Goal: Feedback & Contribution: Submit feedback/report problem

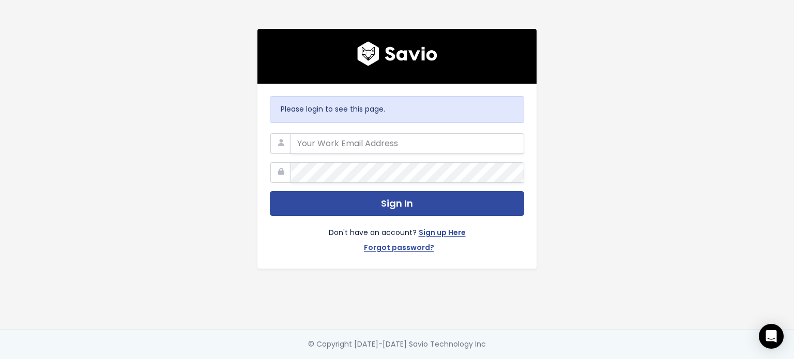
type input "[EMAIL_ADDRESS][DOMAIN_NAME]"
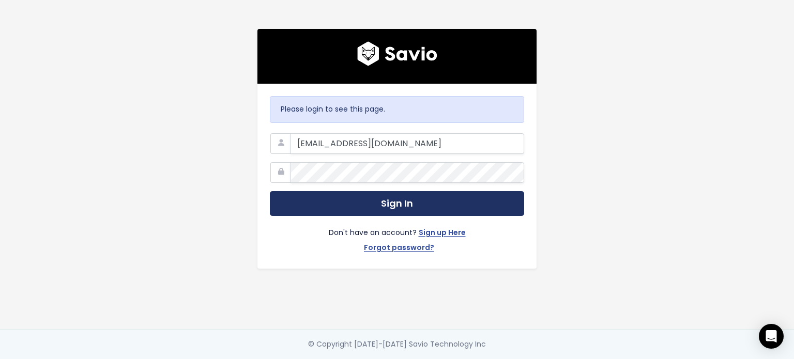
click at [338, 198] on button "Sign In" at bounding box center [397, 203] width 254 height 25
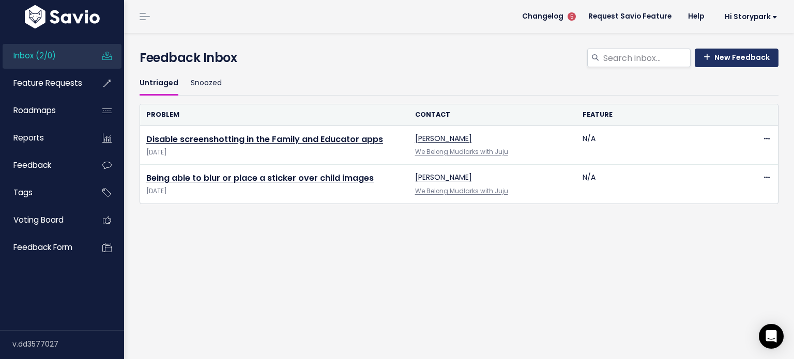
click at [732, 57] on link "New Feedback" at bounding box center [737, 58] width 84 height 19
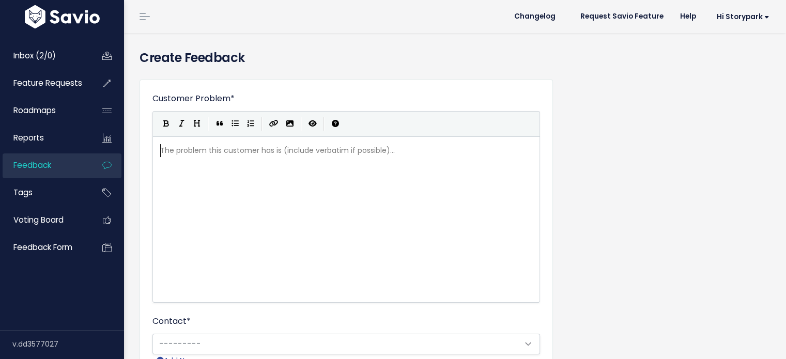
scroll to position [1, 0]
click at [314, 252] on div "The problem this customer has is (include verbatim if possible)... xxxxxxxxxx ​" at bounding box center [359, 232] width 402 height 181
click at [336, 186] on div "The problem this customer has is (include verbatim if possible)... xxxxxxxxxx ​" at bounding box center [359, 232] width 402 height 181
type textarea "fa"
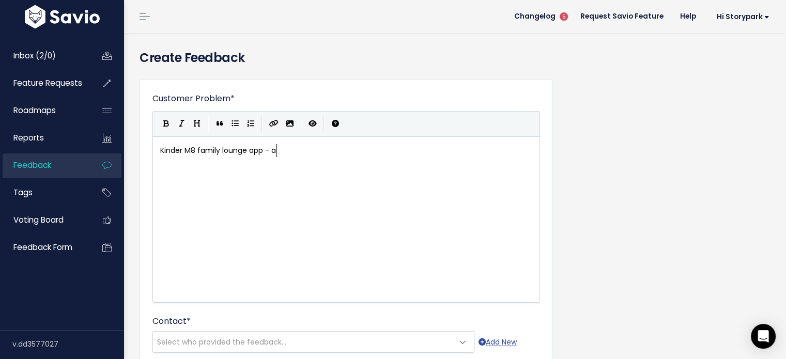
type textarea "Kinder M8 family lounge app - ad"
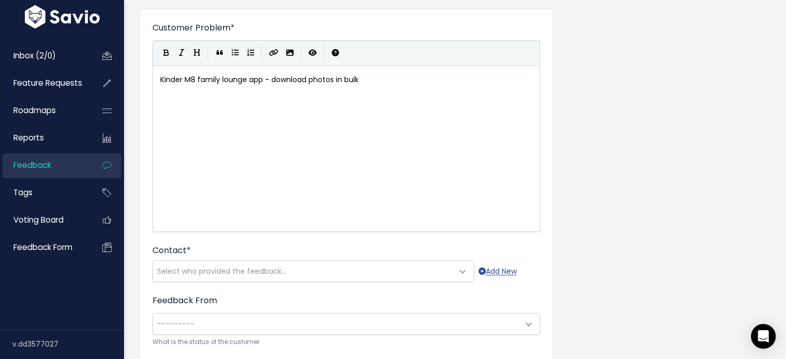
scroll to position [155, 0]
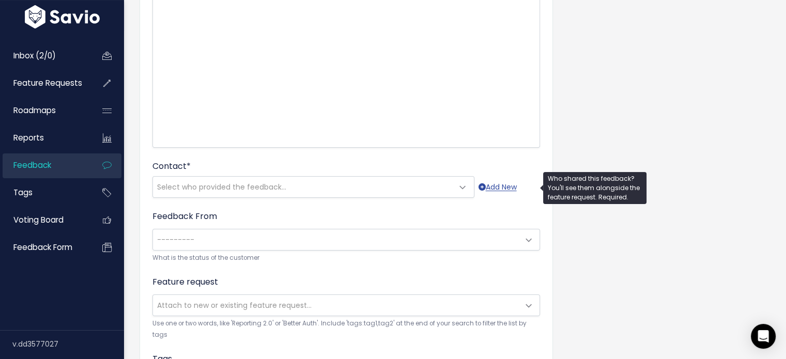
type textarea "download photos in bulk"
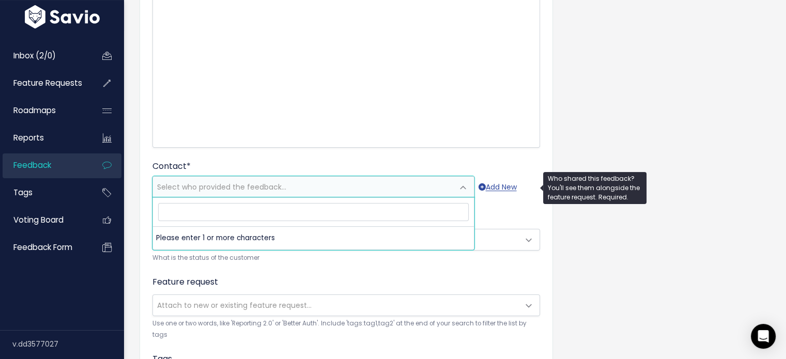
click at [338, 194] on span "Select who provided the feedback..." at bounding box center [303, 187] width 300 height 21
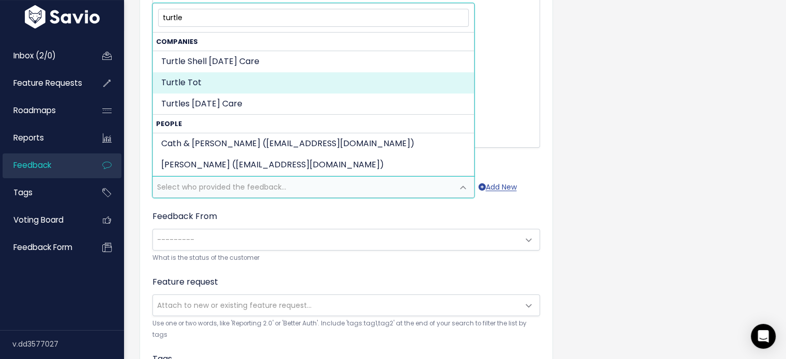
type input "turtle"
select select "COMPANY-14075952"
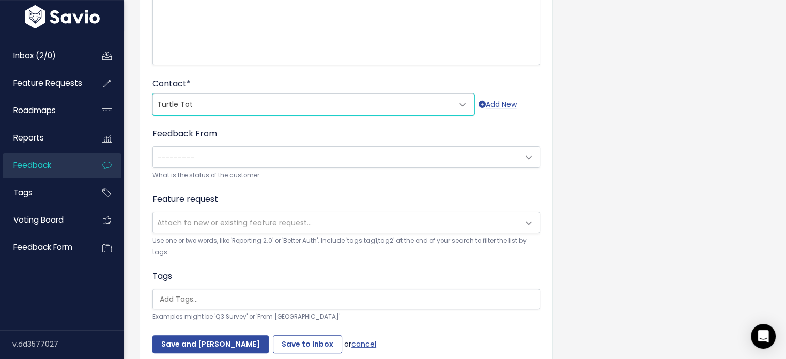
scroll to position [281, 0]
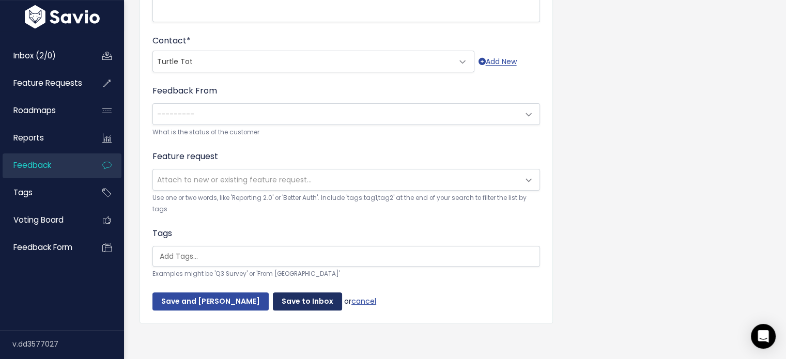
click at [298, 293] on input "Save to Inbox" at bounding box center [307, 302] width 69 height 19
